Goal: Task Accomplishment & Management: Manage account settings

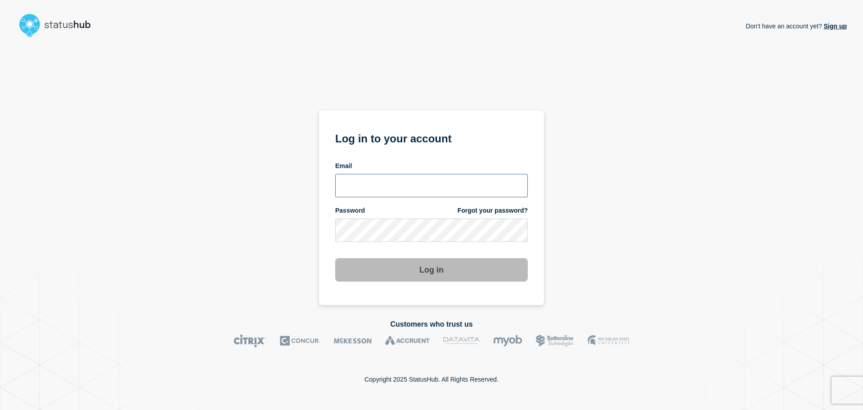
click at [380, 188] on input "email input" at bounding box center [431, 185] width 193 height 23
click at [375, 181] on input "email input" at bounding box center [431, 185] width 193 height 23
type input "[EMAIL_ADDRESS][DOMAIN_NAME]"
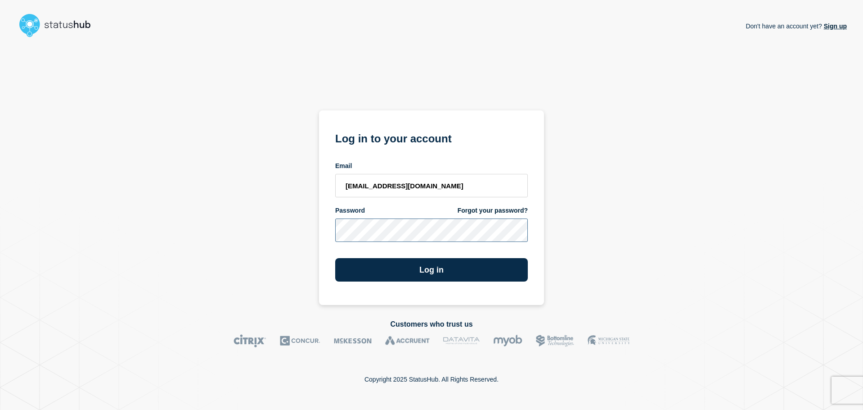
click at [335, 258] on button "Log in" at bounding box center [431, 269] width 193 height 23
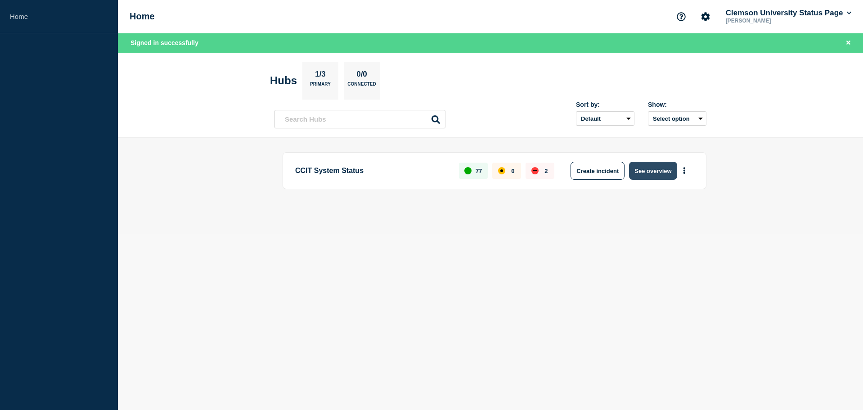
click at [657, 173] on button "See overview" at bounding box center [653, 171] width 48 height 18
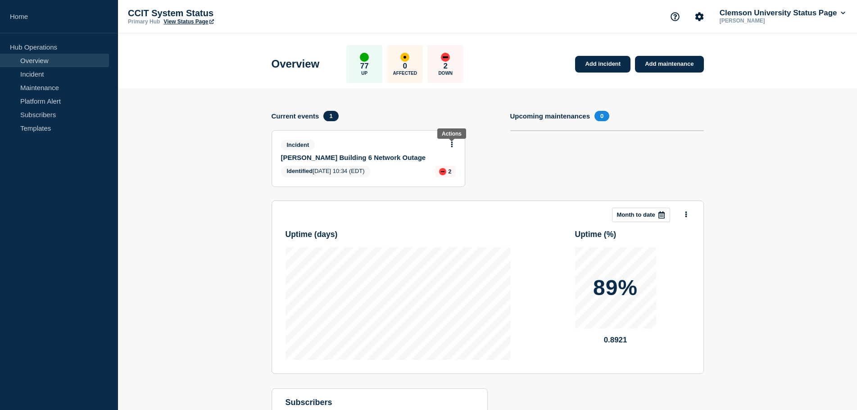
click at [448, 144] on button at bounding box center [452, 145] width 8 height 8
click at [456, 180] on link "Update incident" at bounding box center [451, 177] width 44 height 7
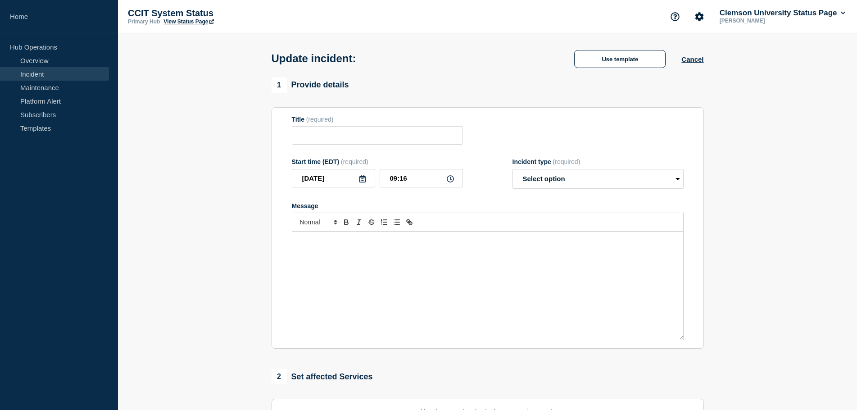
type input "Lightsey Building 6 Network Outage"
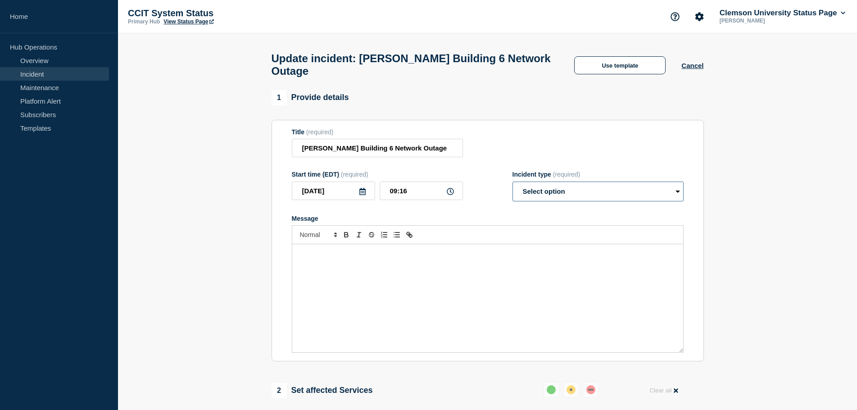
click at [610, 194] on select "Select option Investigating Identified Monitoring Resolved" at bounding box center [597, 191] width 171 height 20
select select "resolved"
click at [512, 185] on select "Select option Investigating Identified Monitoring Resolved" at bounding box center [597, 191] width 171 height 20
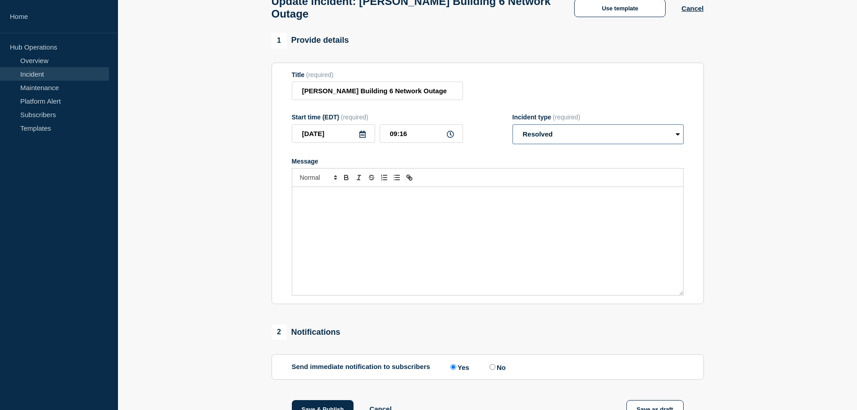
scroll to position [135, 0]
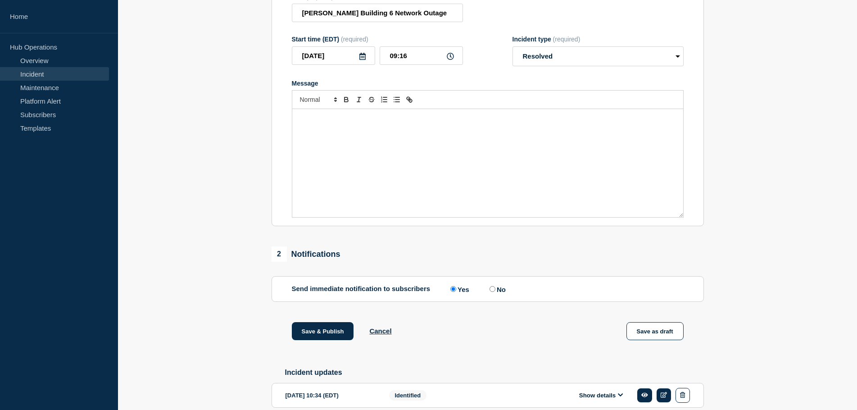
click at [493, 292] on input "No" at bounding box center [492, 289] width 6 height 6
radio input "true"
radio input "false"
click at [345, 334] on button "Save & Publish" at bounding box center [323, 331] width 62 height 18
